Goal: Register for event/course

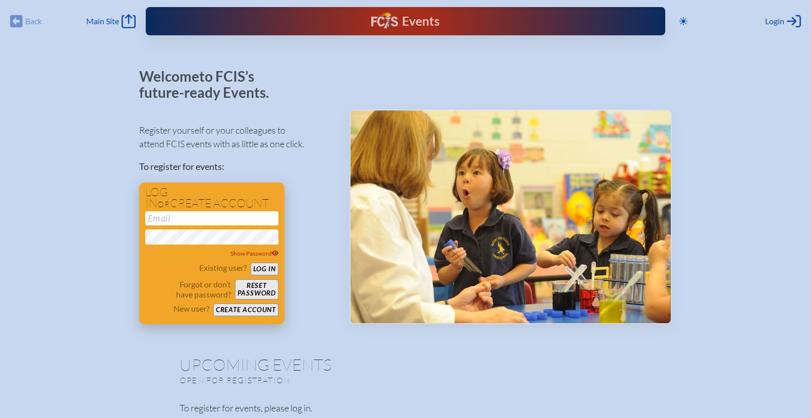
type input "[EMAIL_ADDRESS][DOMAIN_NAME]"
click at [266, 270] on button "Log in" at bounding box center [265, 269] width 28 height 13
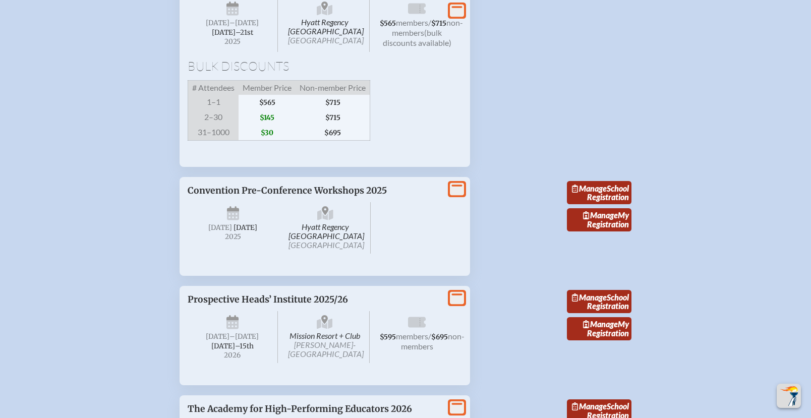
scroll to position [1608, 0]
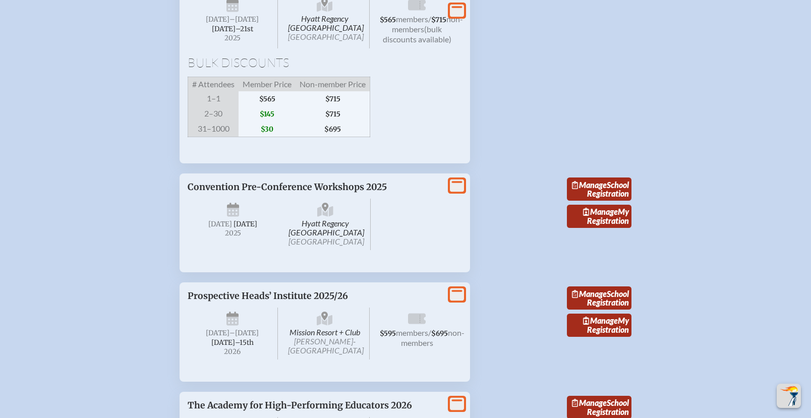
click at [265, 193] on span "Convention Pre-Conference Workshops 2025" at bounding box center [287, 187] width 199 height 11
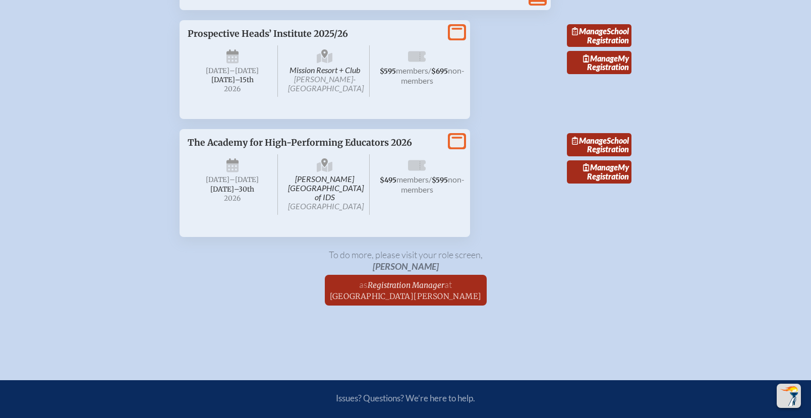
scroll to position [2106, 0]
click at [255, 214] on span "[DATE] –[DATE]–⁠30th , 2026" at bounding box center [233, 184] width 90 height 61
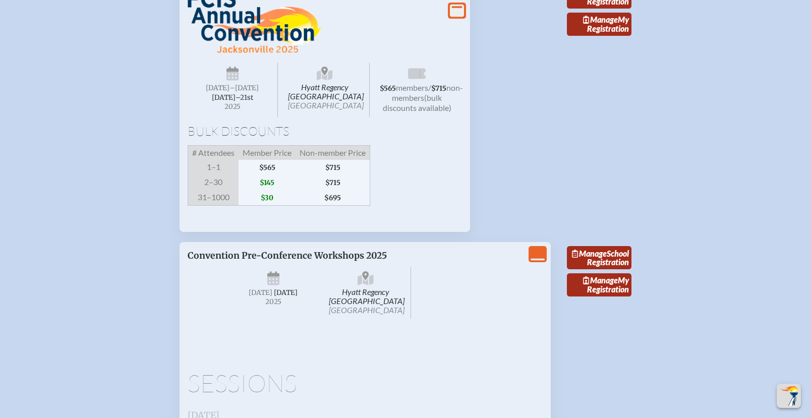
scroll to position [1449, 0]
